Goal: Task Accomplishment & Management: Manage account settings

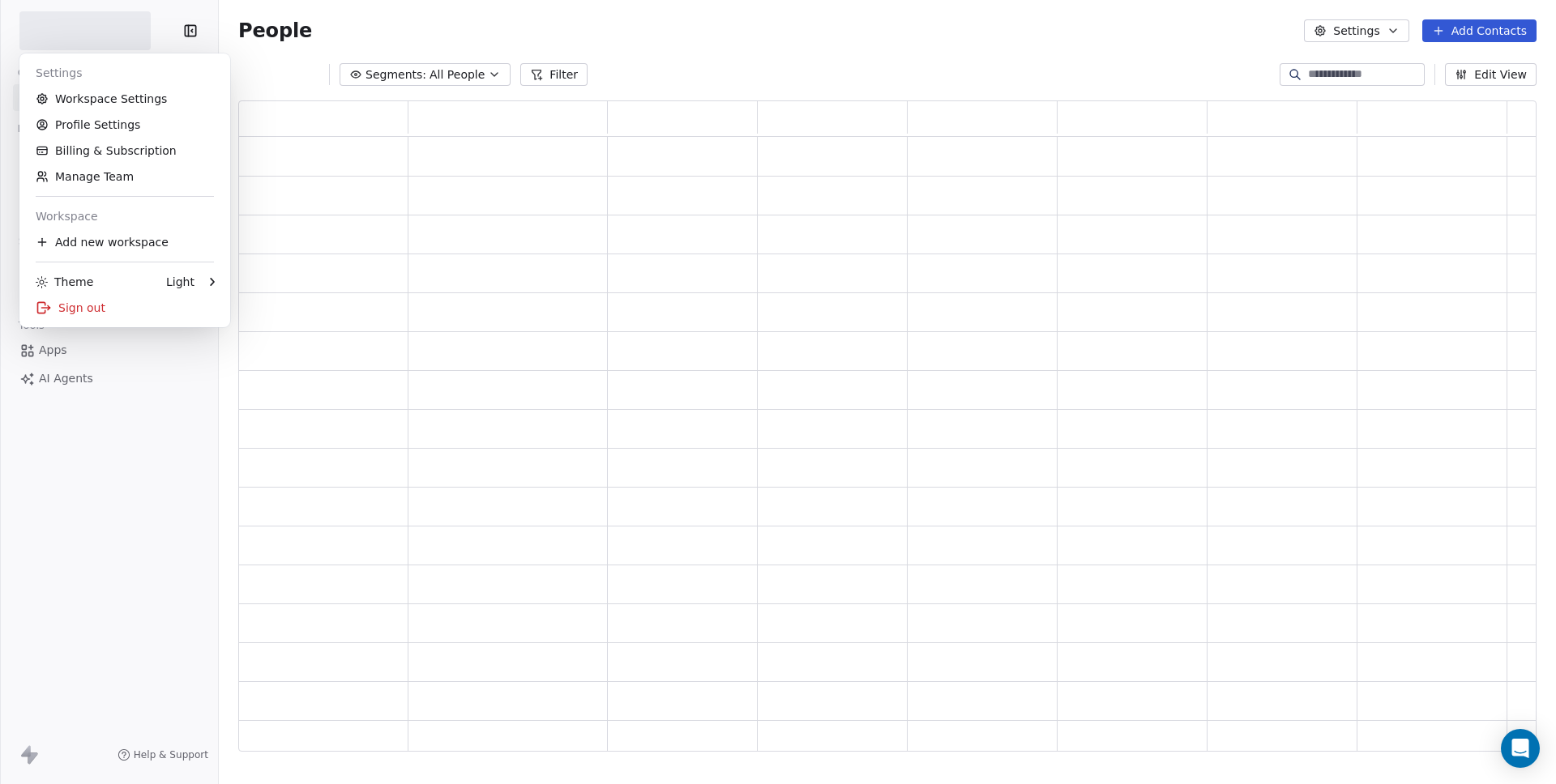
click at [107, 24] on html "Contacts People Marketing Workflows Campaigns Metrics & Events Sales Pipelines …" at bounding box center [778, 392] width 1556 height 784
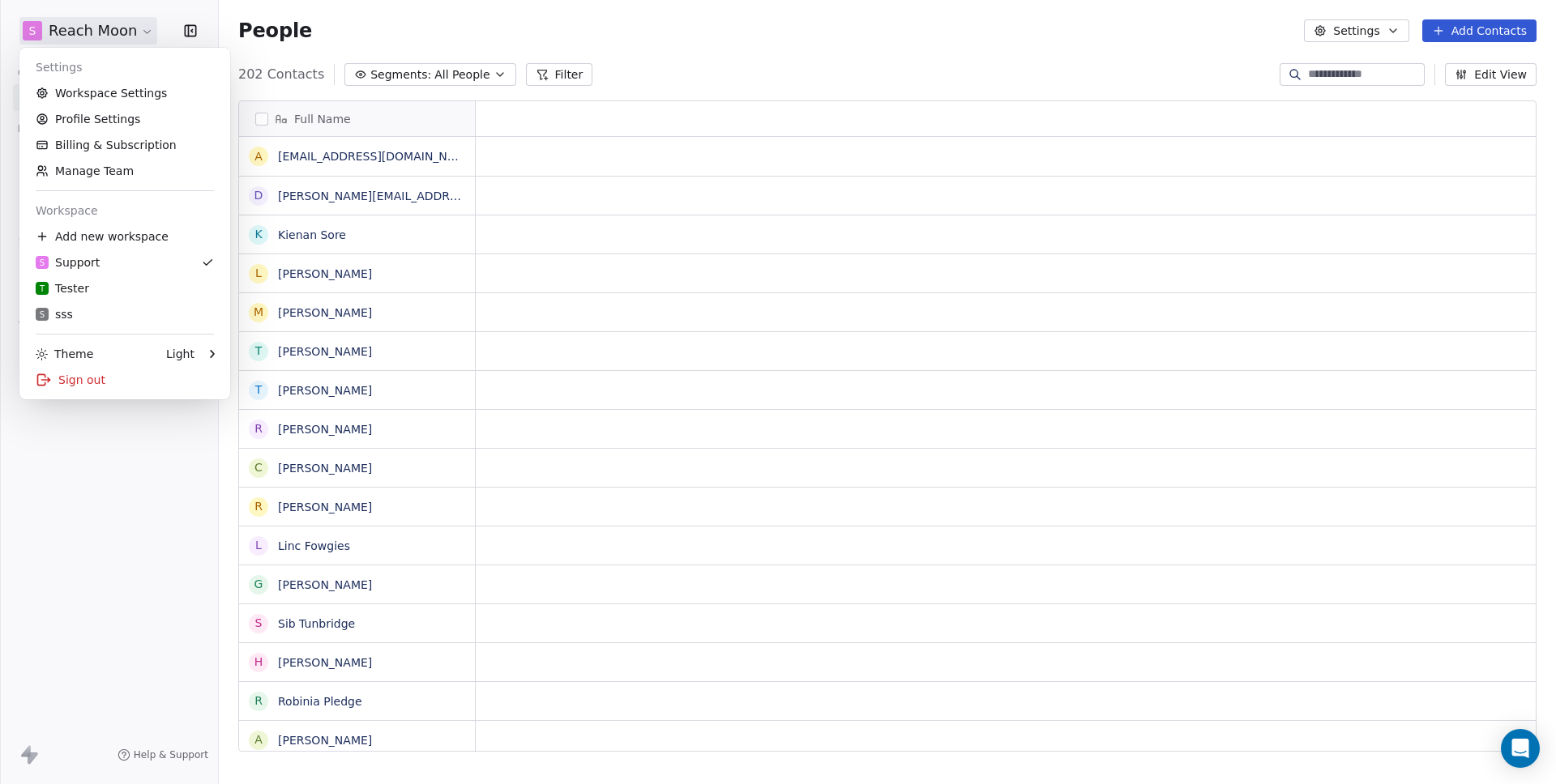
scroll to position [678, 1325]
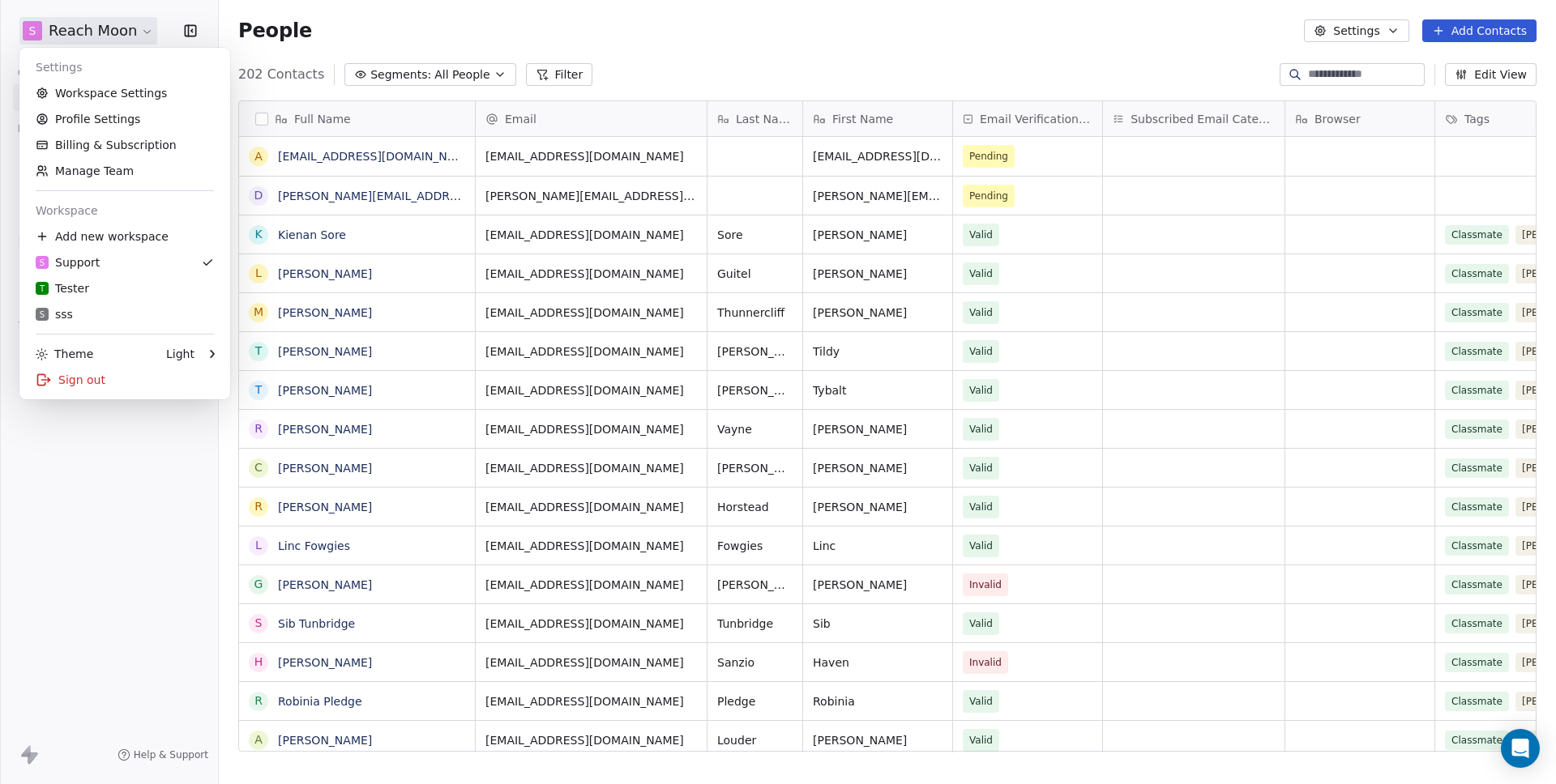
click at [522, 29] on html "S Reach Moon Contacts People Marketing Workflows Campaigns Metrics & Events Sal…" at bounding box center [778, 392] width 1556 height 784
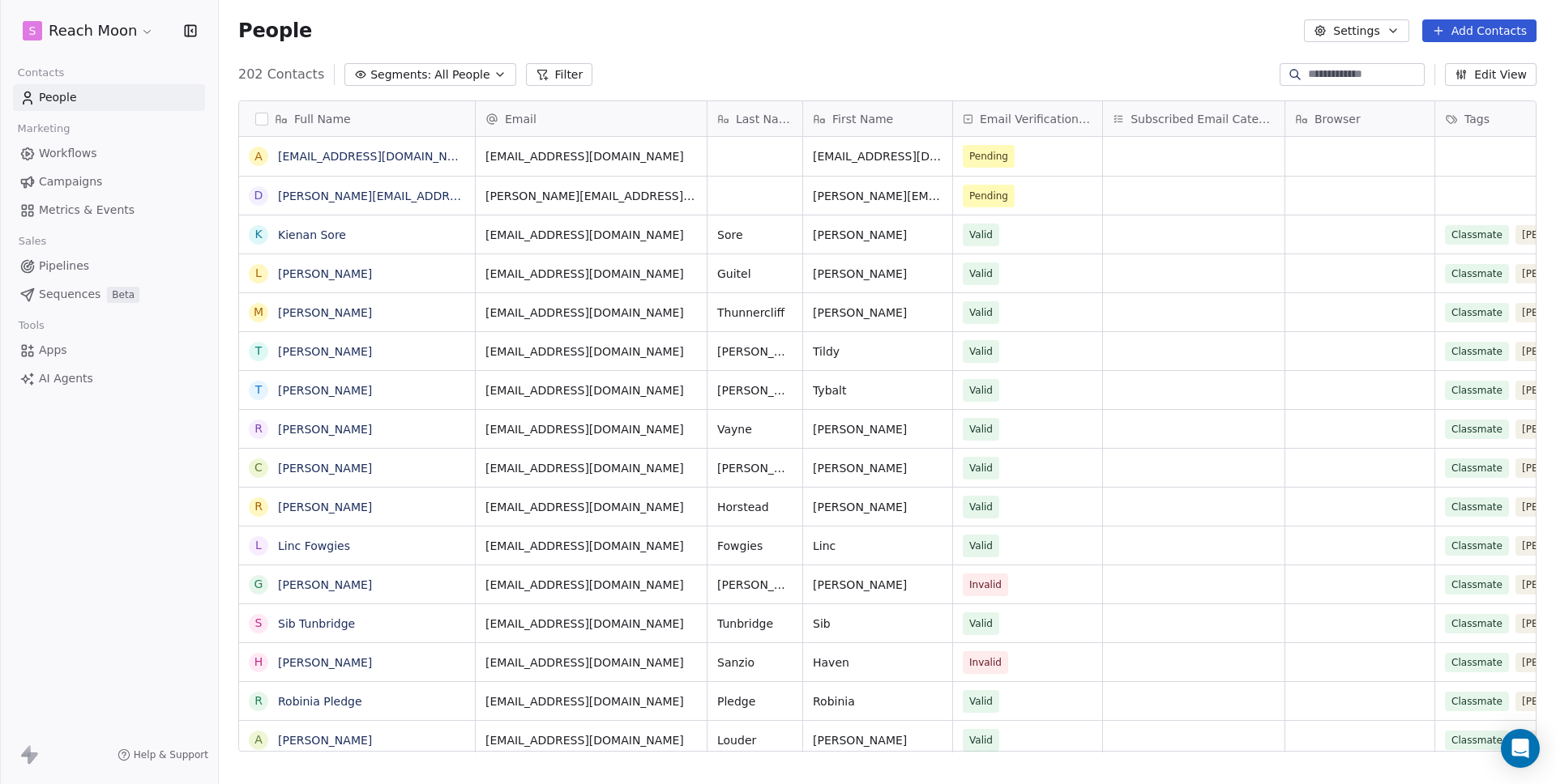
click at [65, 157] on span "Workflows" at bounding box center [68, 153] width 59 height 17
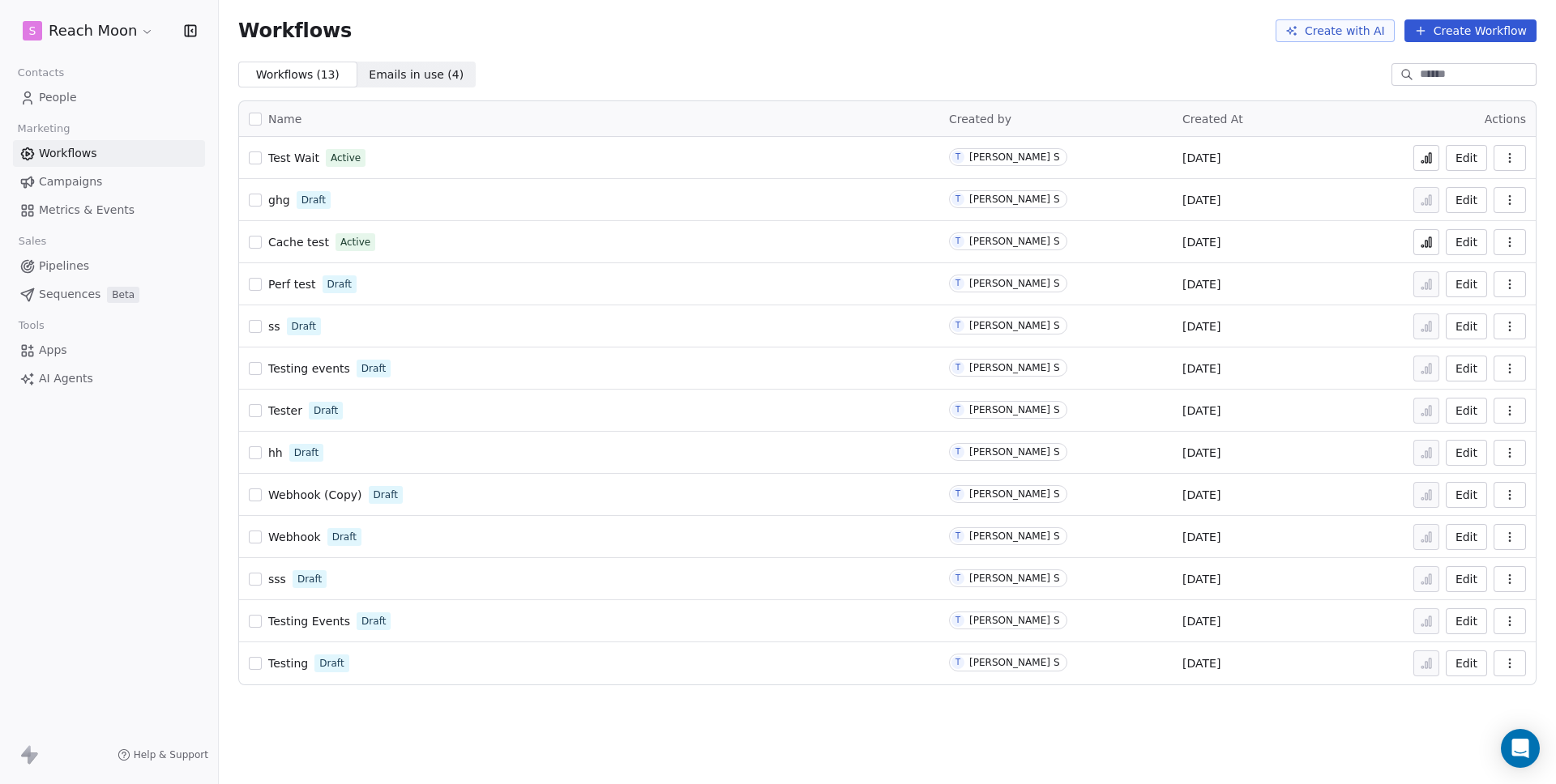
click at [276, 198] on span "ghg" at bounding box center [279, 200] width 22 height 13
click at [1491, 34] on button "Create Workflow" at bounding box center [1470, 31] width 132 height 22
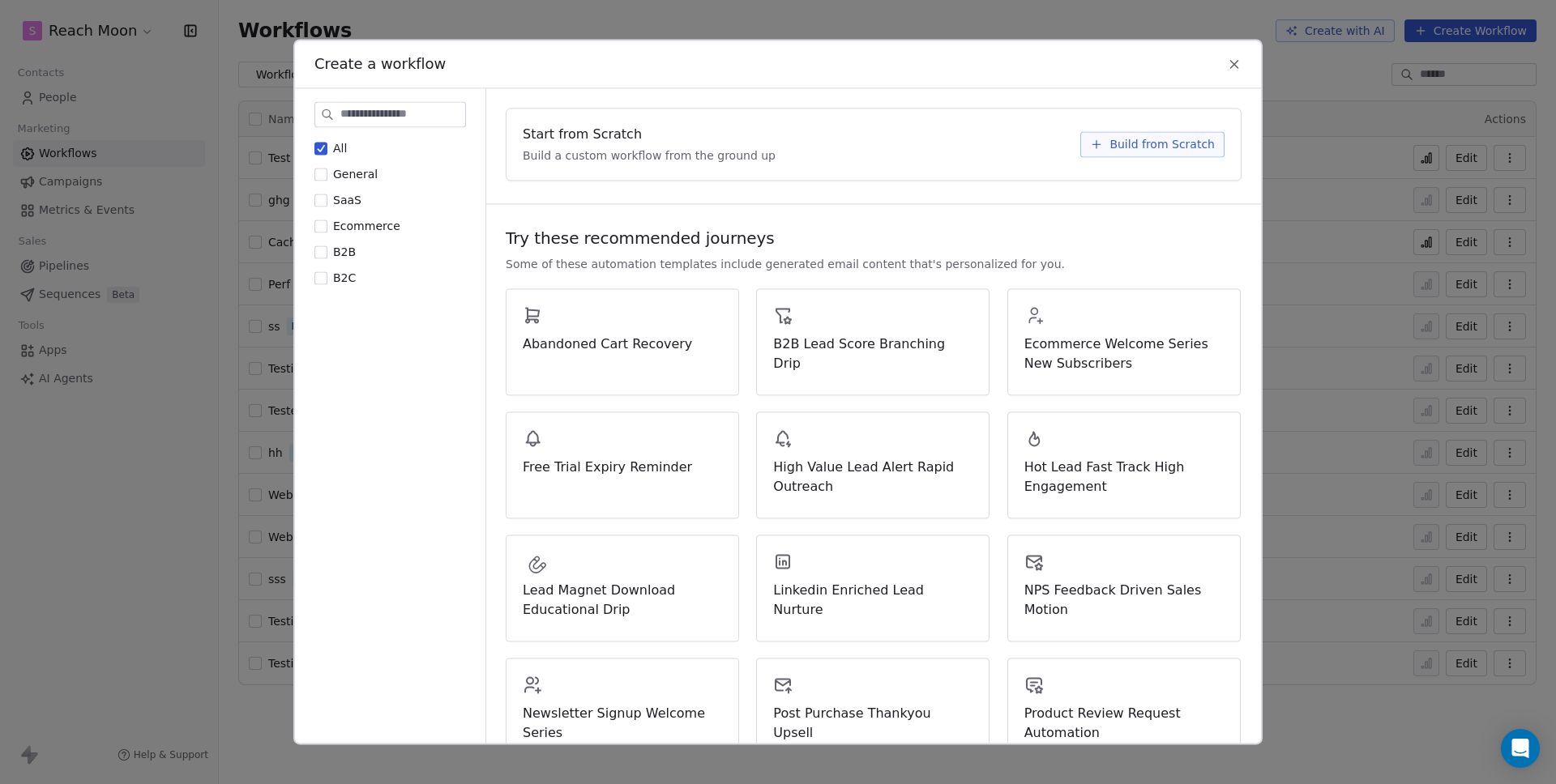
click at [1181, 141] on span "Build from Scratch" at bounding box center [1162, 143] width 105 height 16
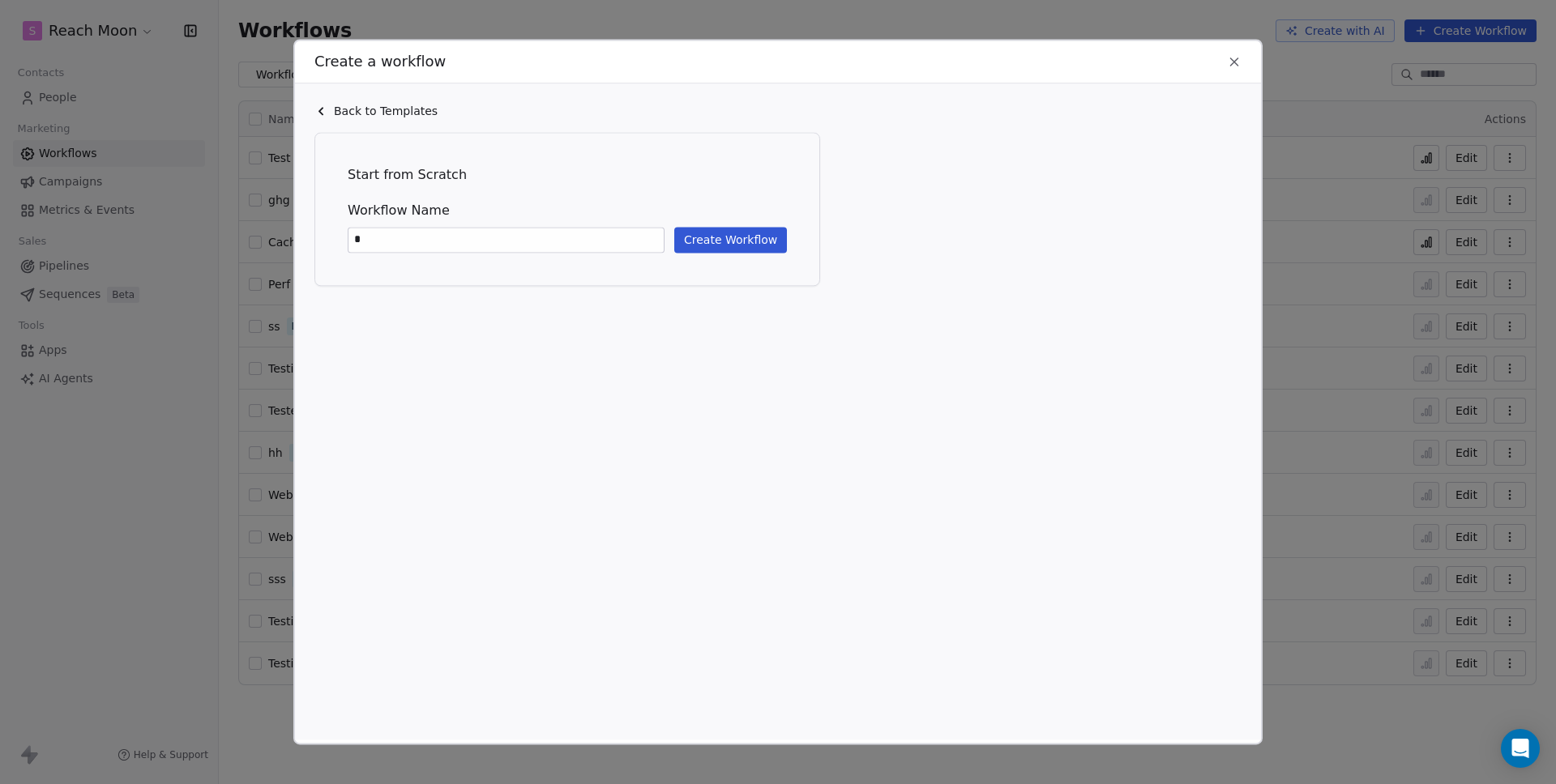
type input "*"
click at [722, 223] on div "Workflow Name * Create Workflow" at bounding box center [567, 227] width 439 height 52
click at [724, 230] on button "Create Workflow" at bounding box center [730, 240] width 113 height 26
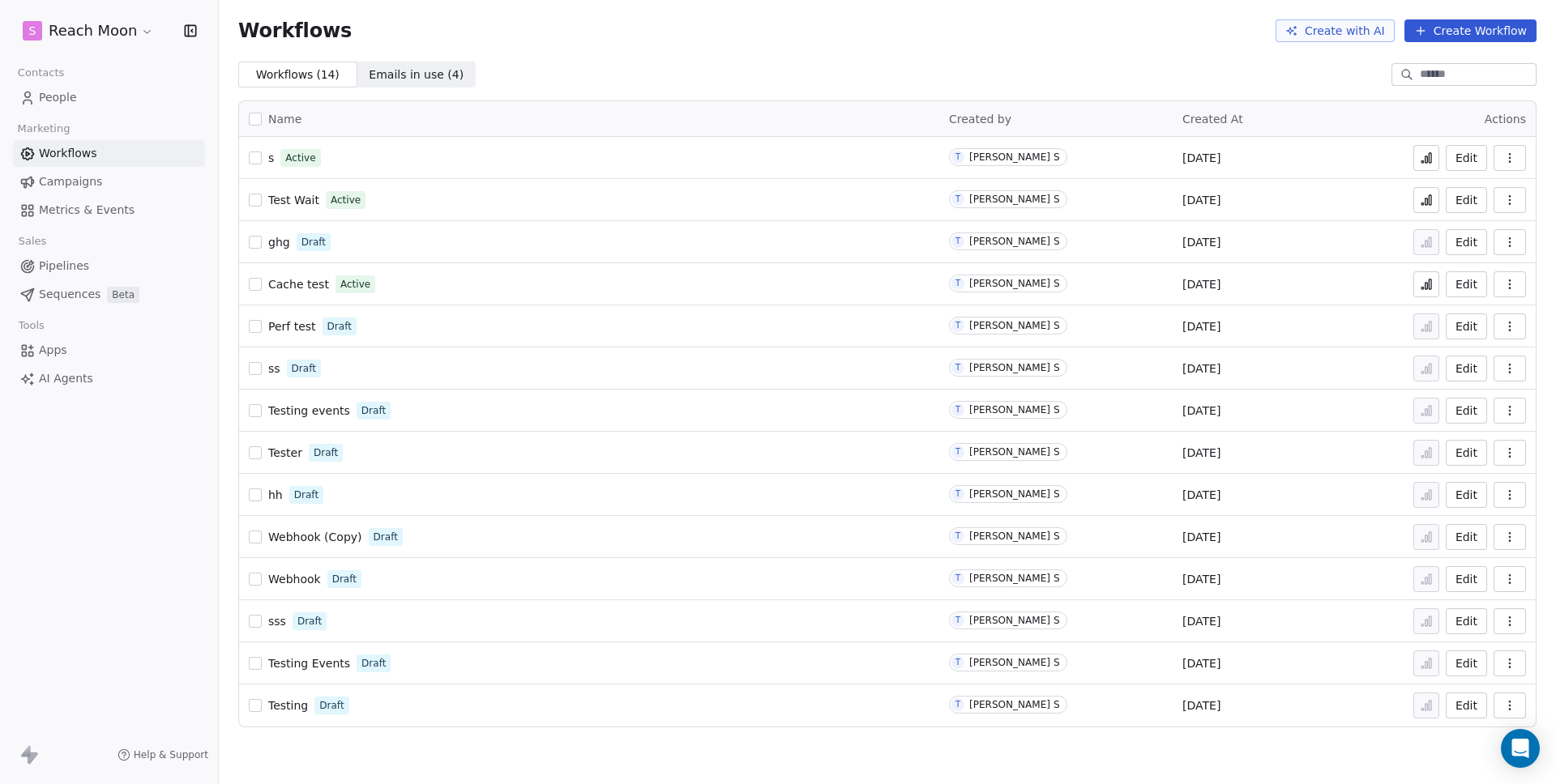
click at [37, 91] on link "People" at bounding box center [109, 98] width 193 height 27
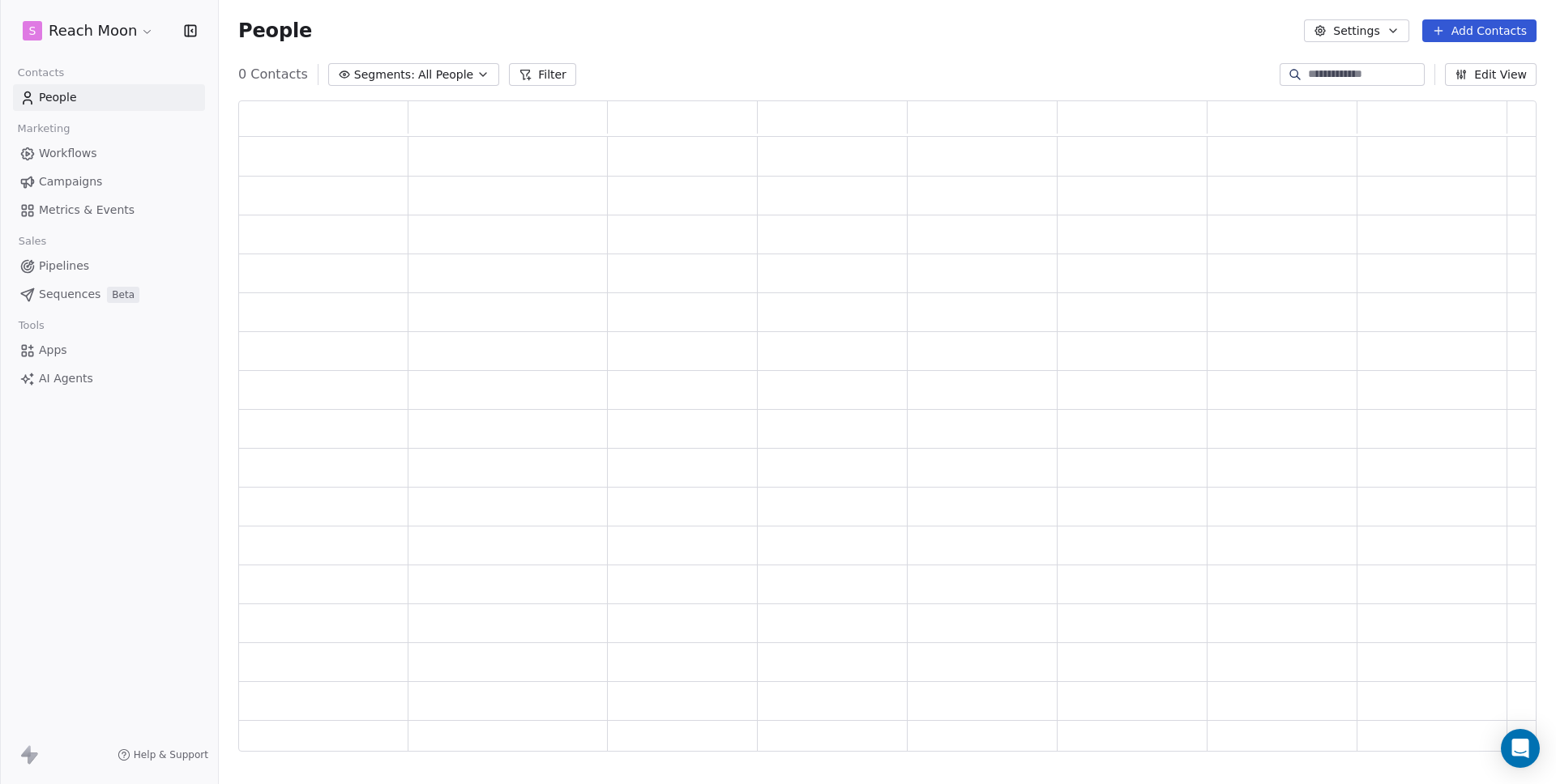
scroll to position [640, 1286]
click at [1503, 30] on button "Add Contacts" at bounding box center [1479, 31] width 114 height 22
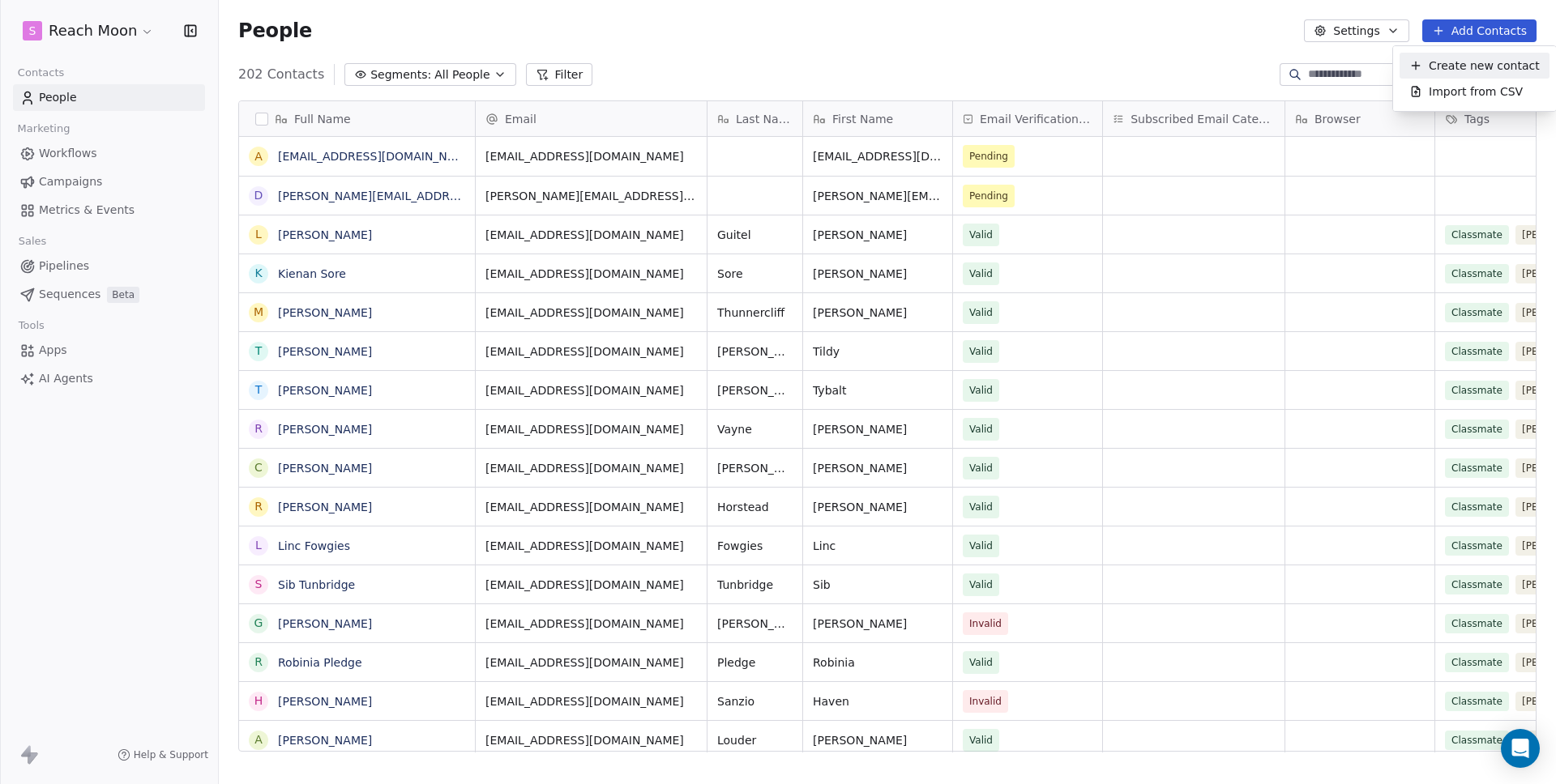
scroll to position [678, 1325]
click at [1479, 58] on span "Create new contact" at bounding box center [1483, 66] width 111 height 17
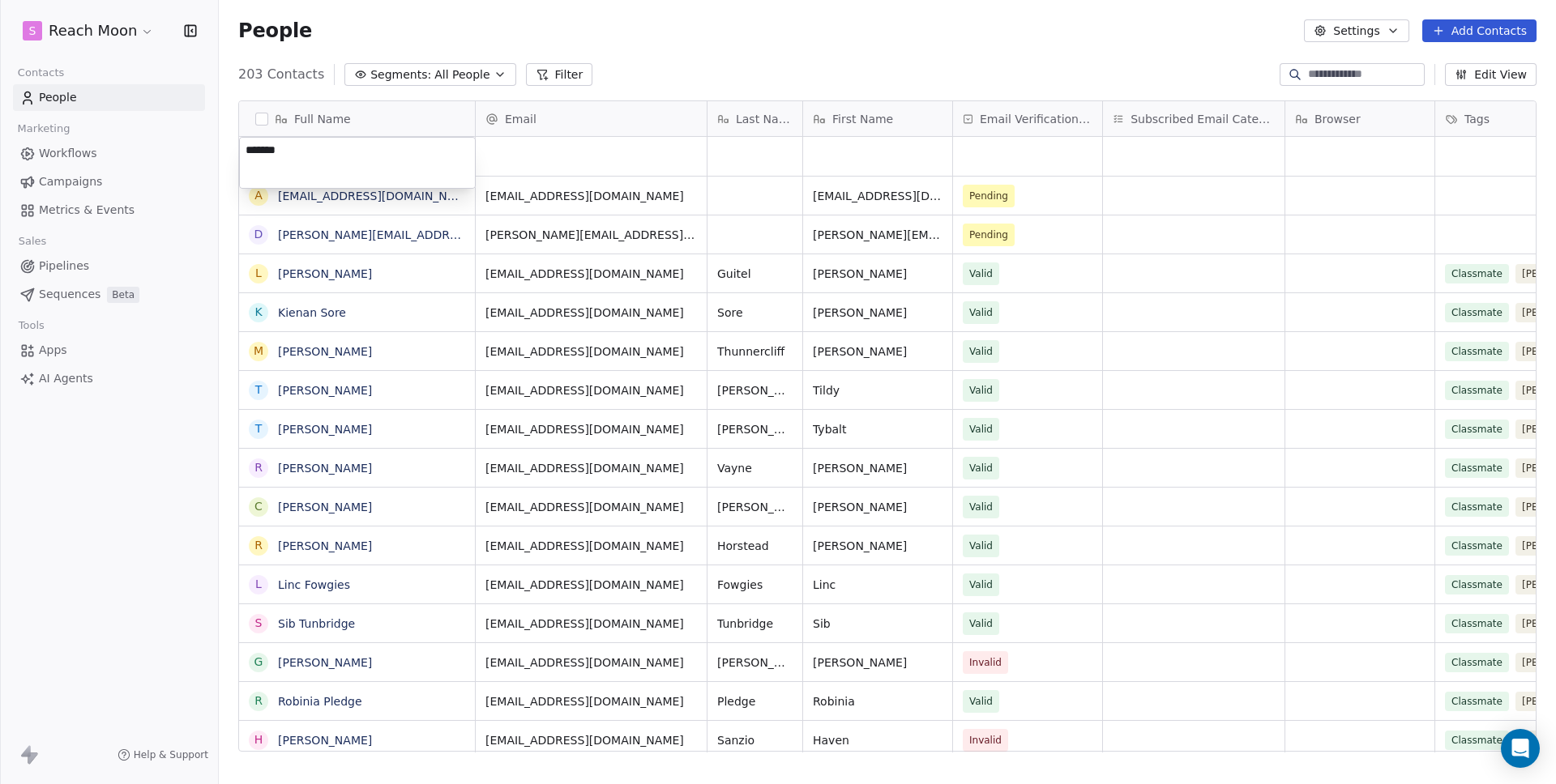
type textarea "********"
click at [742, 65] on html "S Reach Moon Contacts People Marketing Workflows Campaigns Metrics & Events Sal…" at bounding box center [778, 392] width 1556 height 784
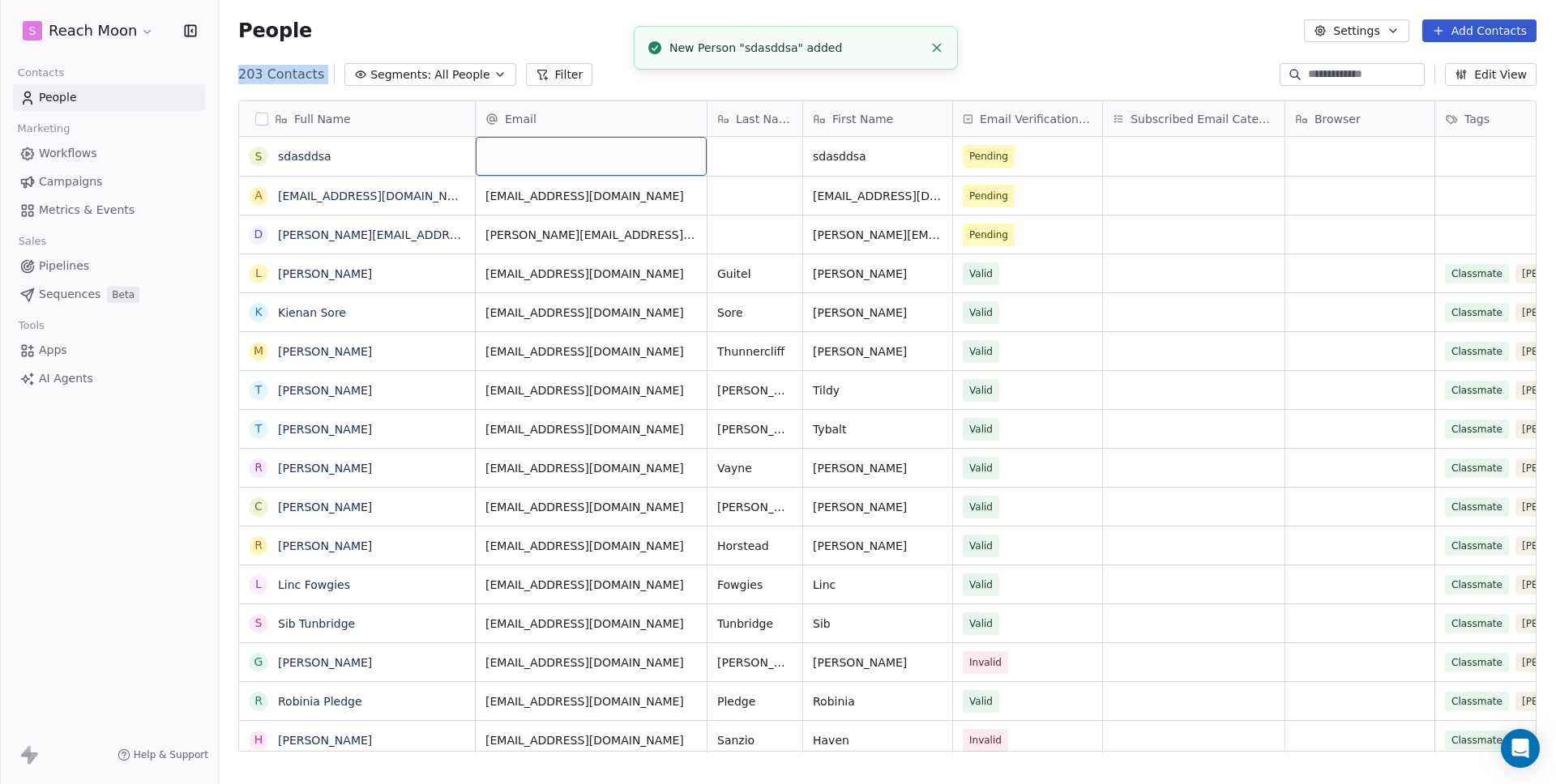
click at [585, 163] on div "grid" at bounding box center [591, 156] width 231 height 39
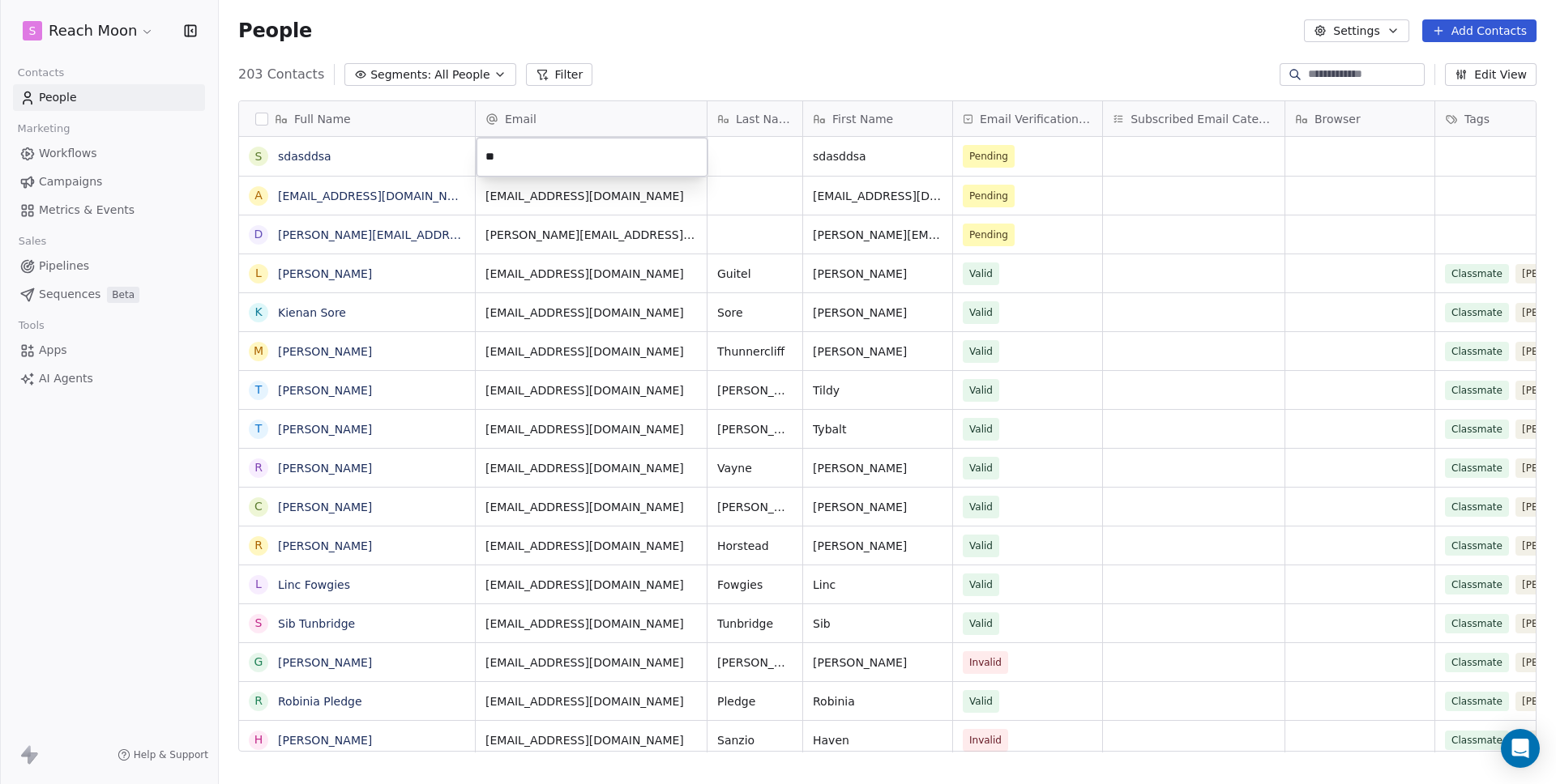
type input "*"
type input "**********"
click at [805, 64] on div "203 Contacts Segments: All People Filter Edit View" at bounding box center [887, 74] width 1337 height 26
click at [691, 52] on div "People Settings Add Contacts" at bounding box center [887, 31] width 1337 height 61
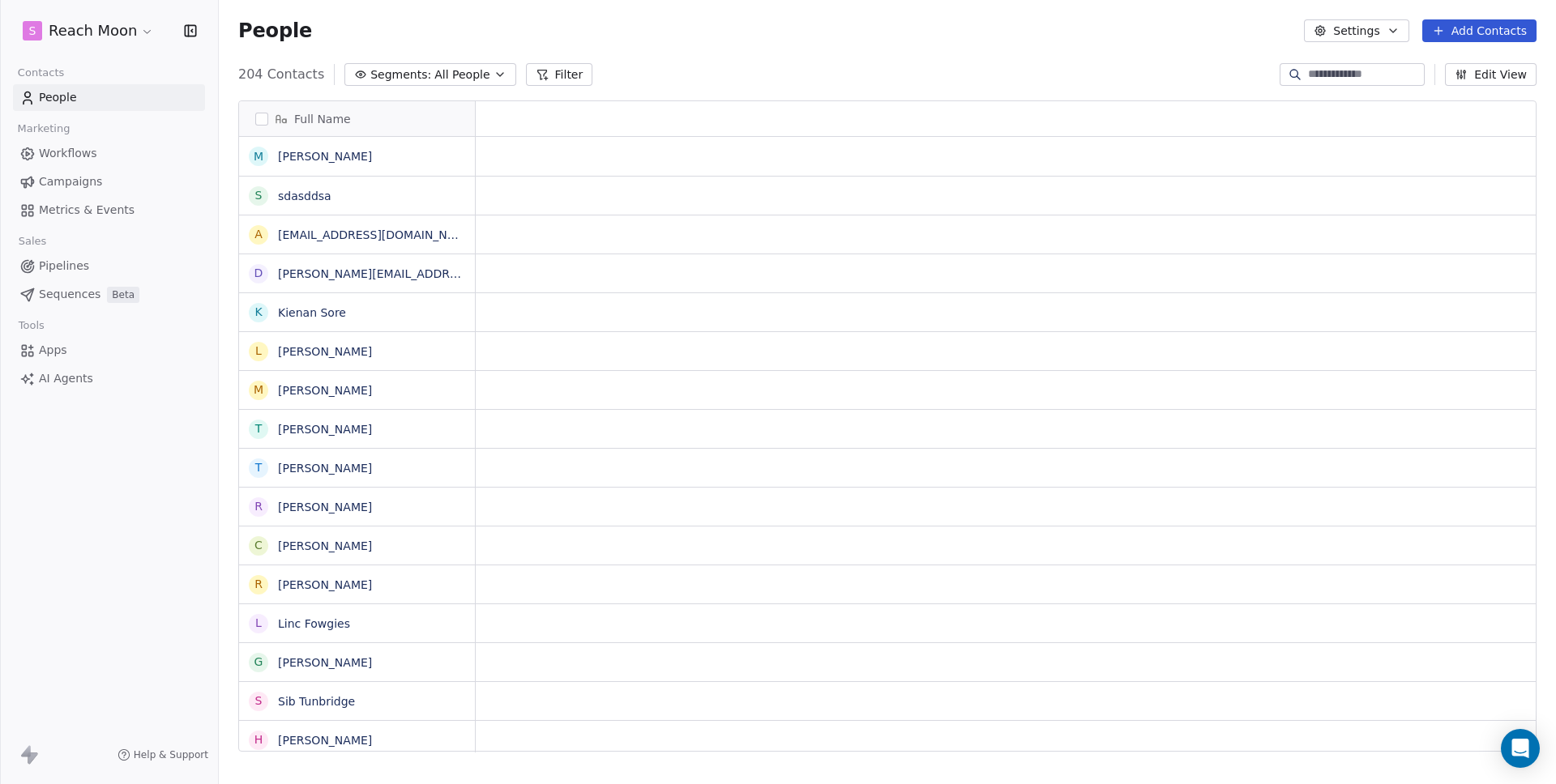
scroll to position [678, 1325]
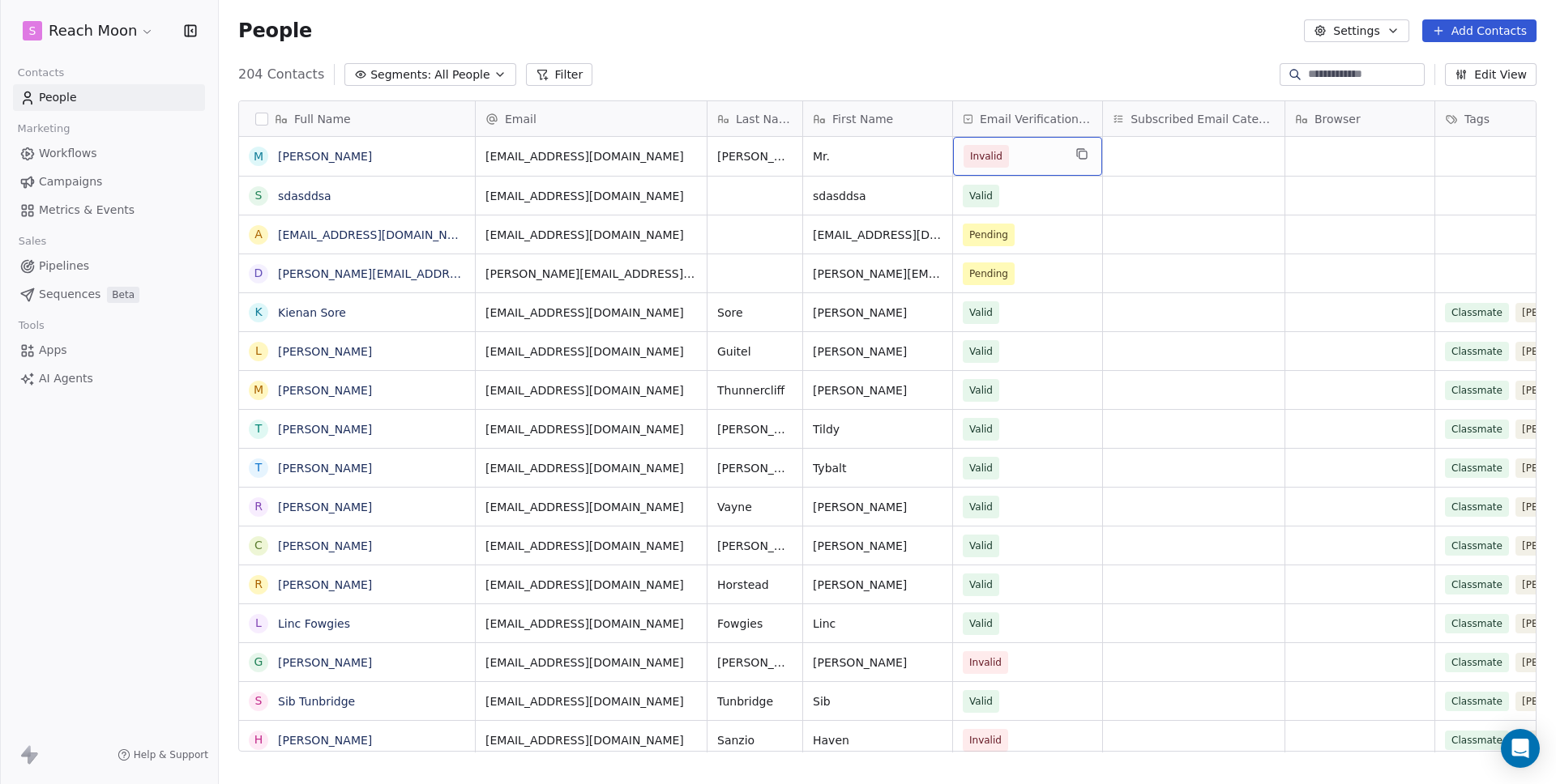
click at [1043, 155] on span "Invalid" at bounding box center [1013, 156] width 99 height 22
click at [1014, 203] on div "Valid" at bounding box center [1057, 199] width 164 height 18
click at [893, 101] on div "First Name" at bounding box center [878, 118] width 149 height 34
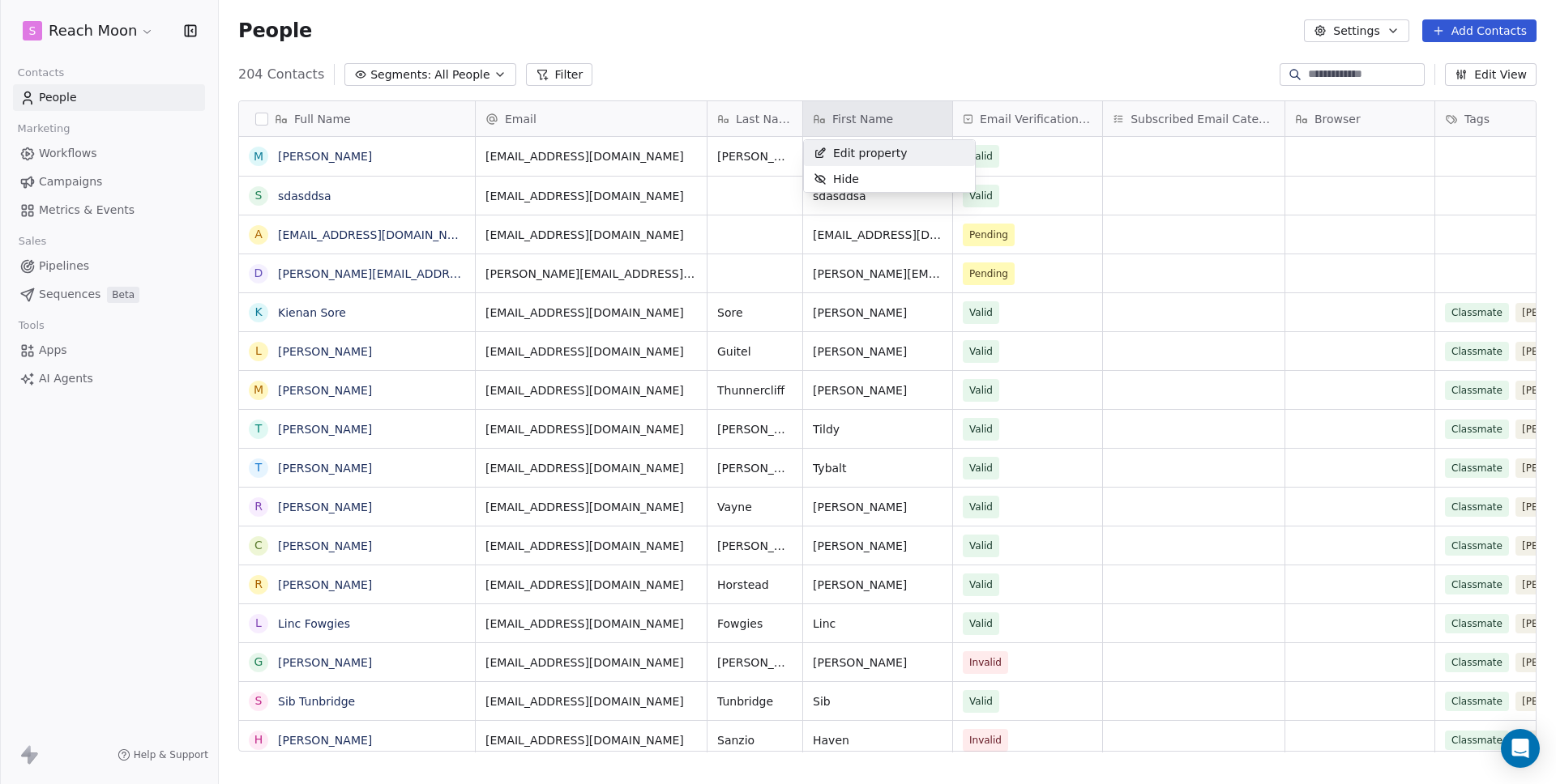
click at [847, 57] on html "S Reach Moon Contacts People Marketing Workflows Campaigns Metrics & Events Sal…" at bounding box center [778, 392] width 1556 height 784
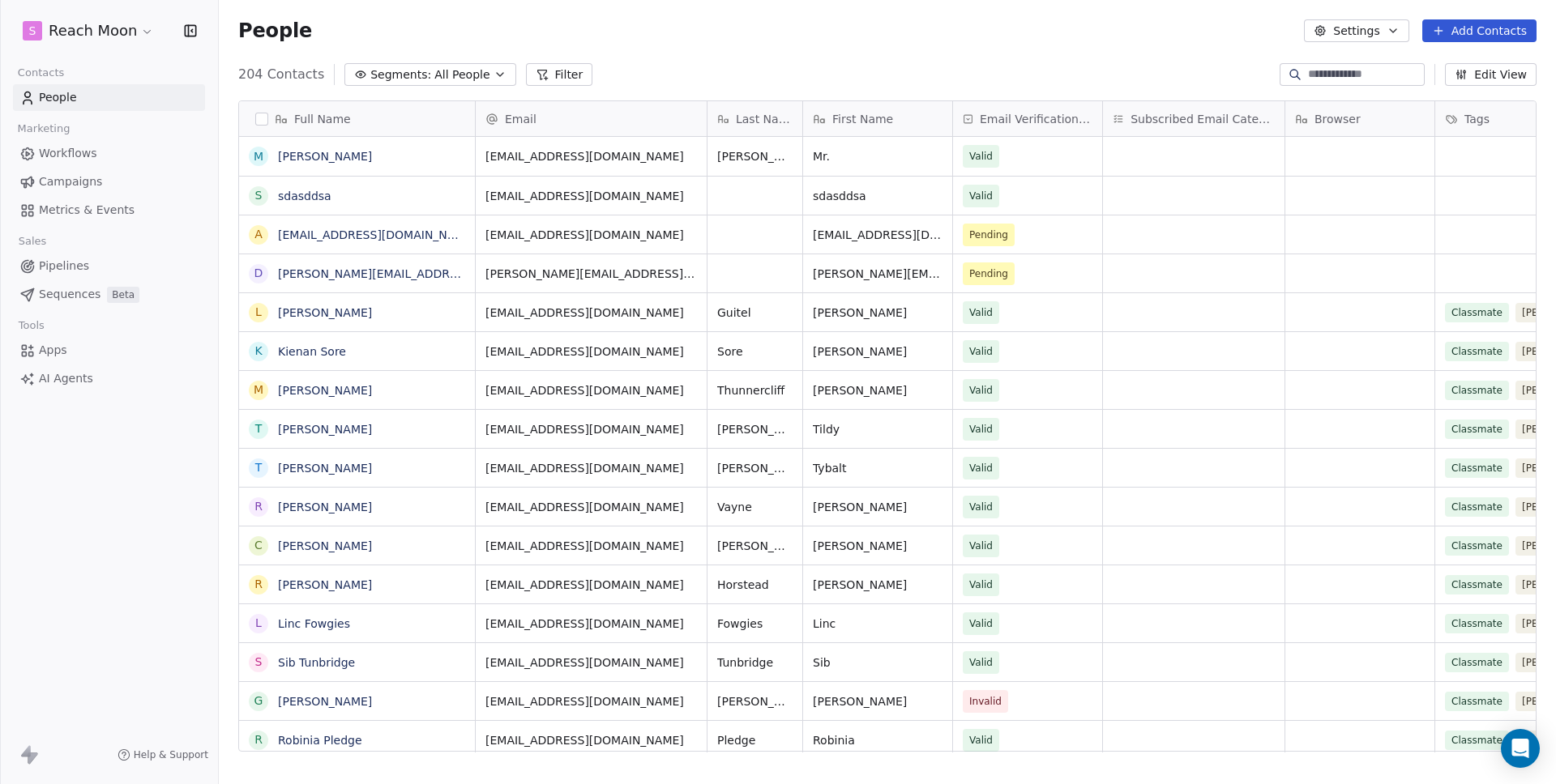
scroll to position [678, 1325]
click at [36, 156] on link "Workflows" at bounding box center [109, 153] width 193 height 27
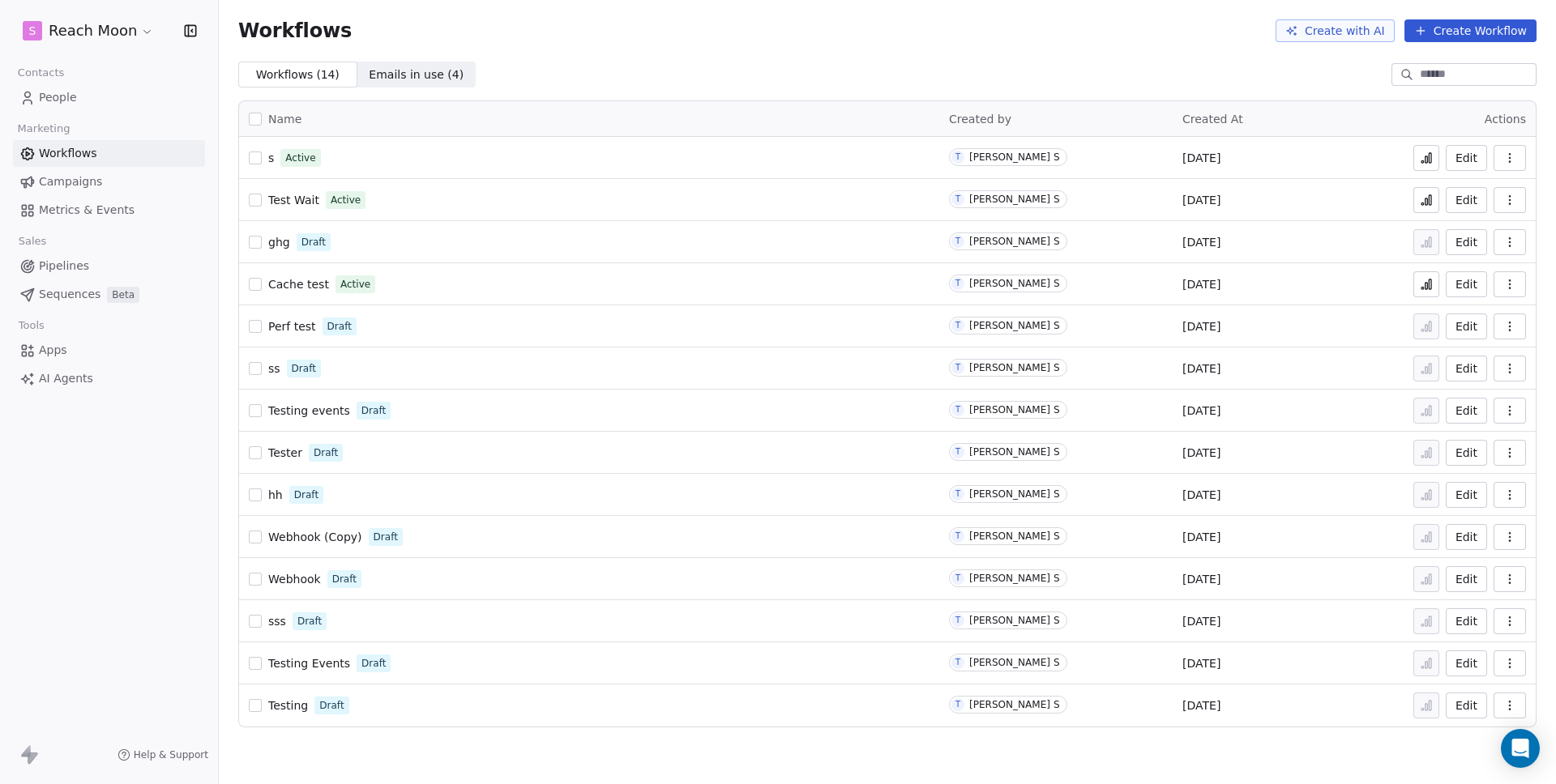
click at [269, 157] on span "s" at bounding box center [271, 158] width 6 height 13
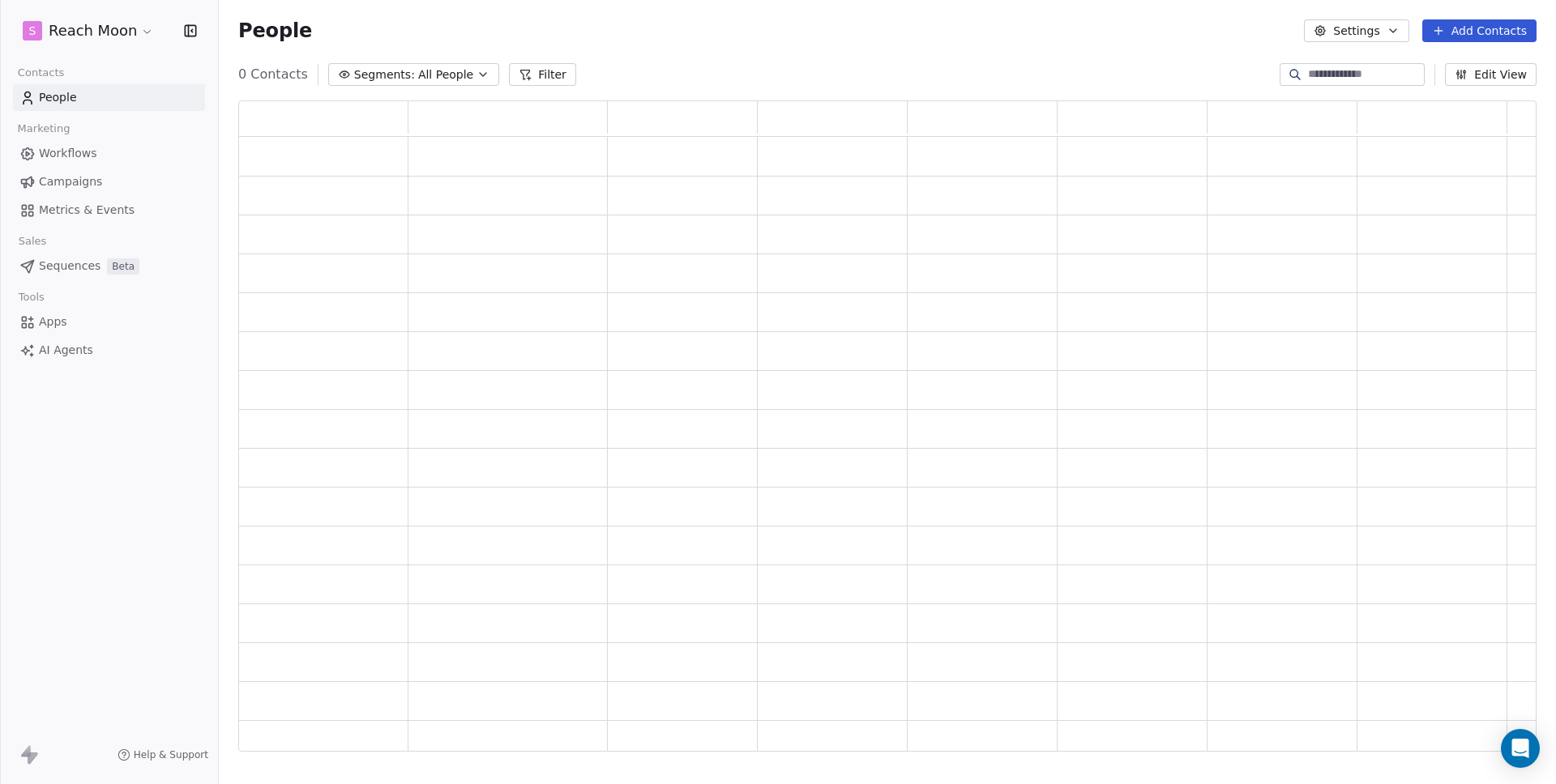
scroll to position [640, 1286]
click at [67, 36] on html "S Reach Moon Contacts People Marketing Workflows Campaigns Metrics & Events Sal…" at bounding box center [778, 392] width 1556 height 784
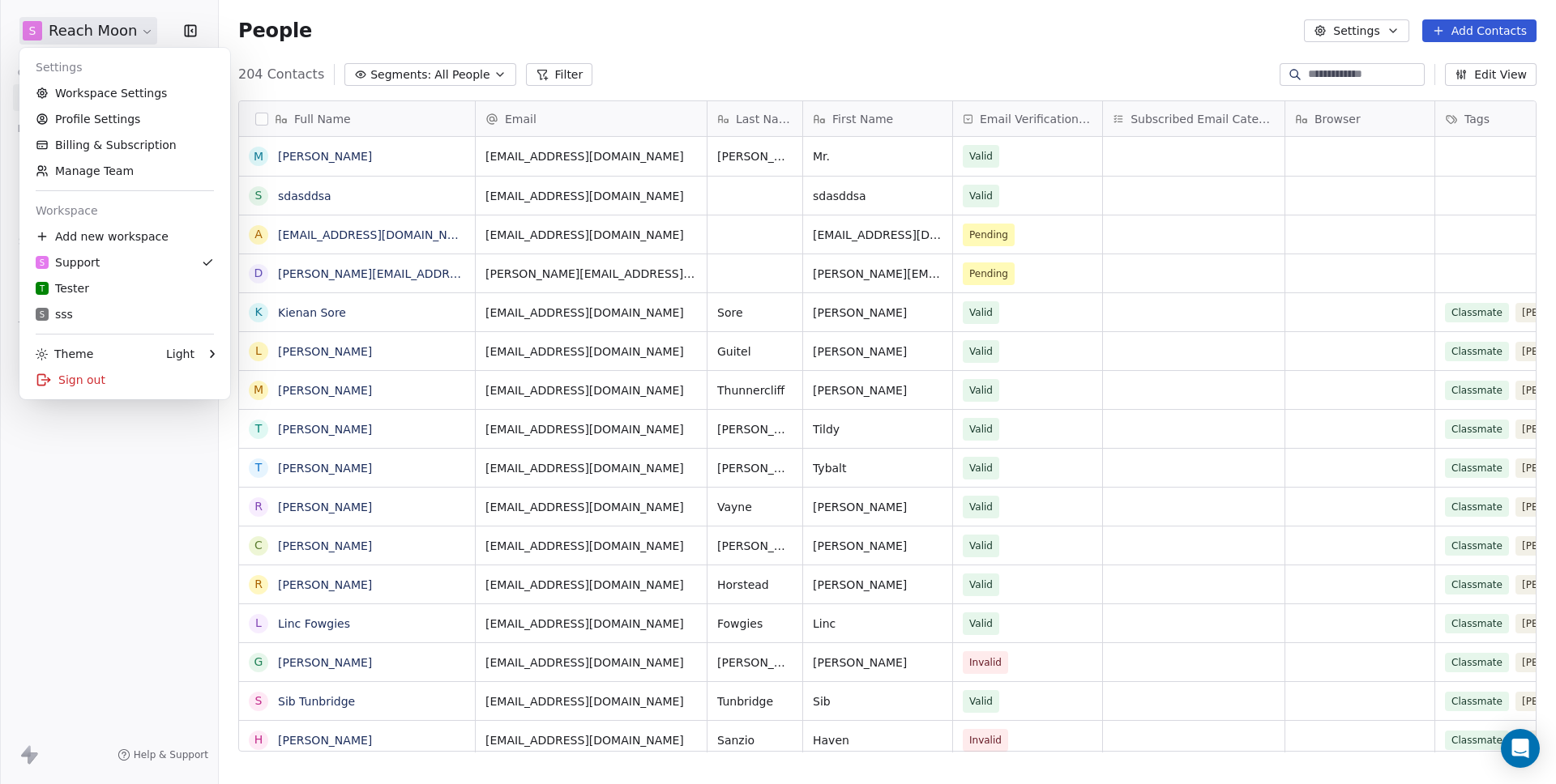
scroll to position [678, 1325]
click at [108, 179] on link "Manage Team" at bounding box center [125, 171] width 198 height 26
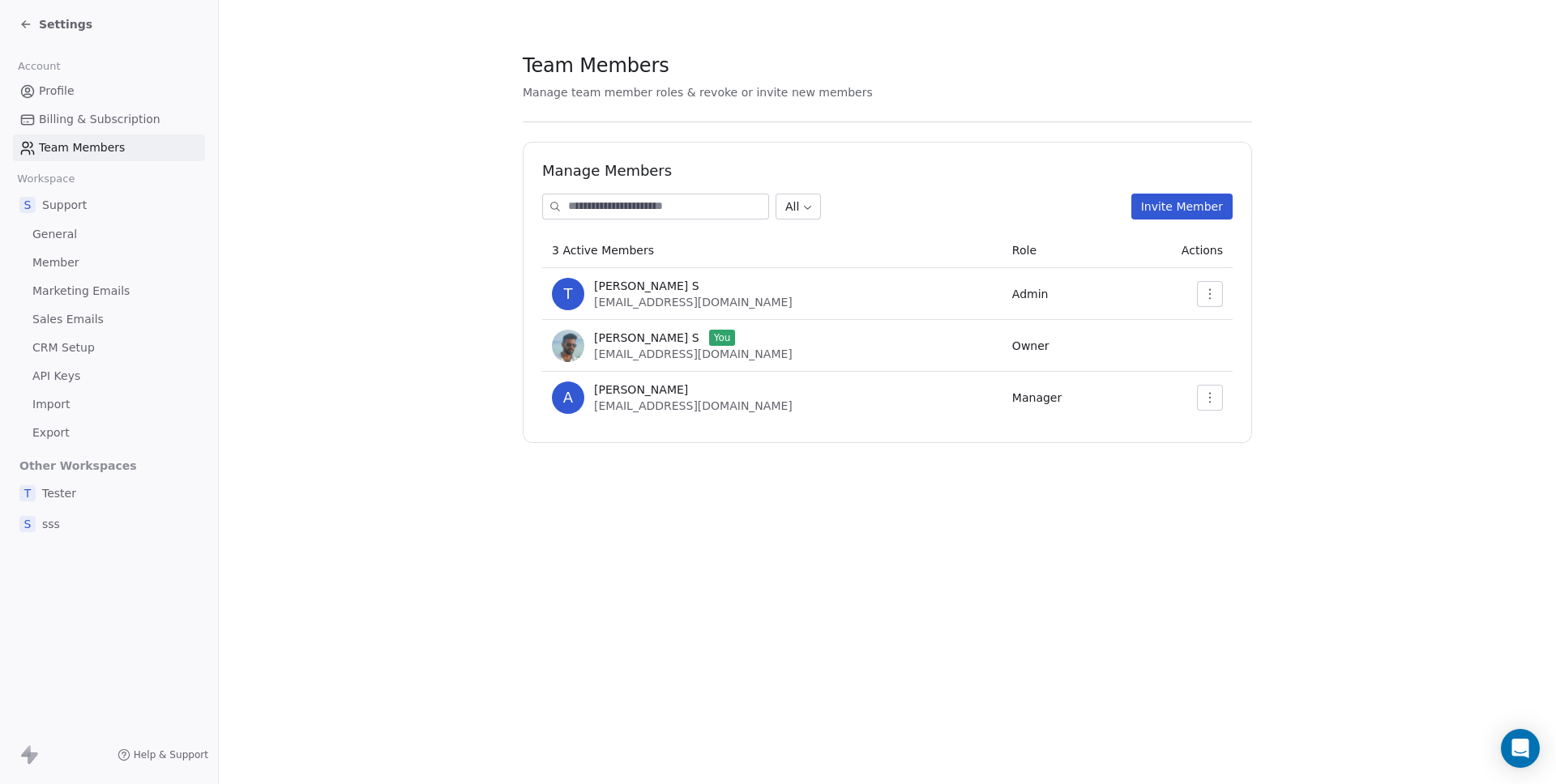
click at [286, 447] on section "Team Members Manage team member roles & revoke or invite new members Manage Mem…" at bounding box center [887, 247] width 1337 height 495
